Goal: Task Accomplishment & Management: Manage account settings

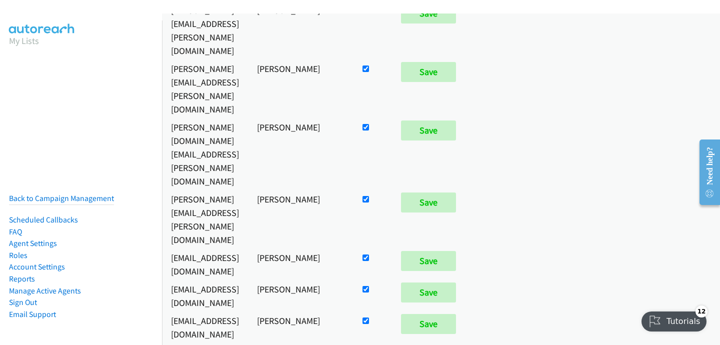
scroll to position [1002, 0]
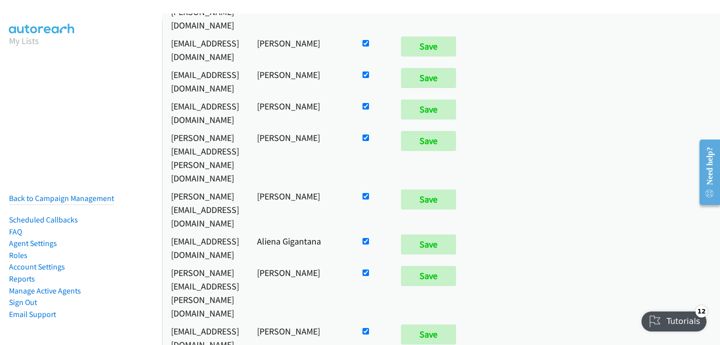
checkbox input "false"
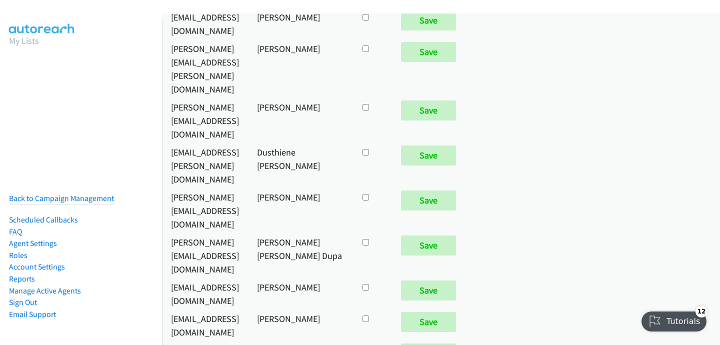
checkbox input "true"
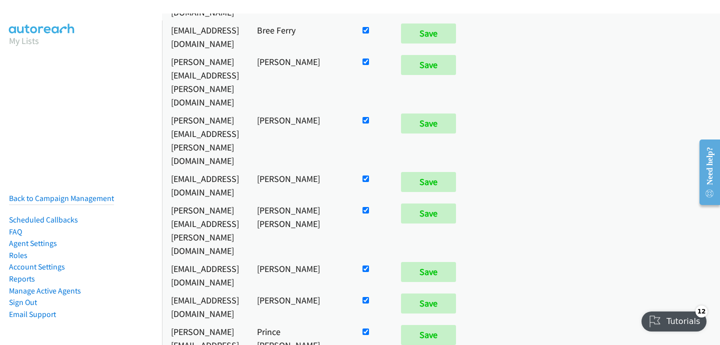
scroll to position [97, 0]
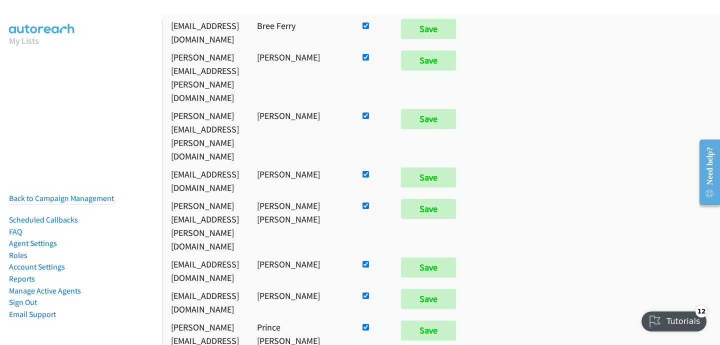
checkbox input "false"
click at [456, 320] on input "Save" at bounding box center [428, 330] width 55 height 20
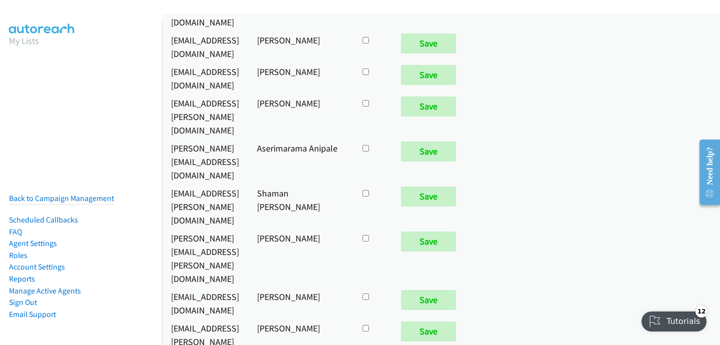
scroll to position [5808, 0]
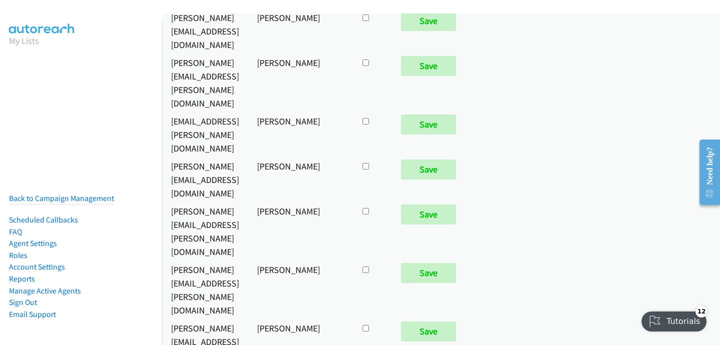
checkbox input "true"
